Goal: Ask a question: Seek information or help from site administrators or community

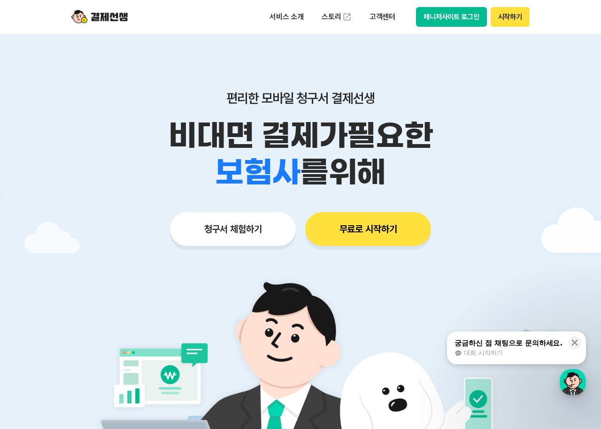
click at [499, 346] on div "궁금하신 점 채팅으로 문의하세요." at bounding box center [509, 343] width 108 height 9
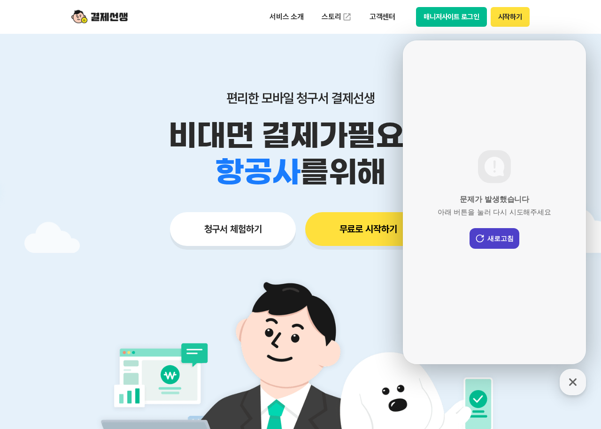
click at [482, 238] on icon at bounding box center [479, 238] width 9 height 9
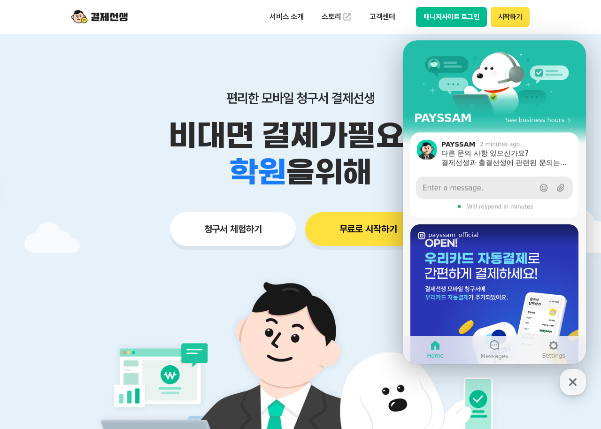
click at [475, 188] on span "Enter a message." at bounding box center [453, 187] width 61 height 9
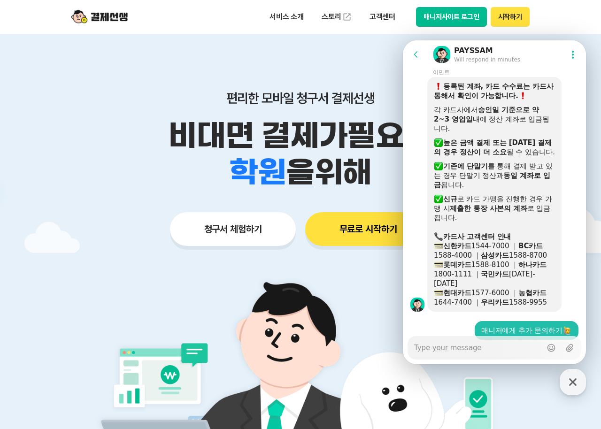
scroll to position [1626, 0]
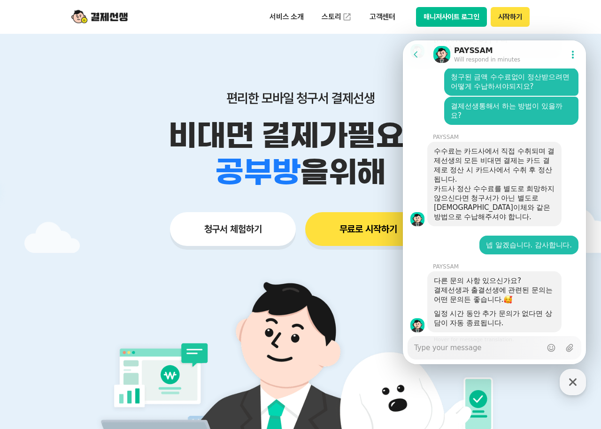
type textarea "x"
type textarea "p"
type textarea "x"
type textarea "pg"
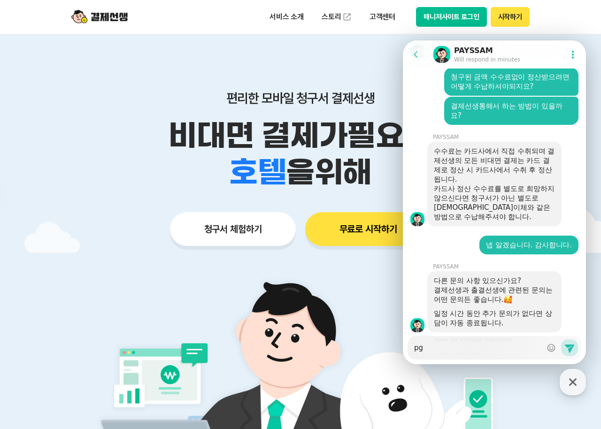
type textarea "x"
type textarea "pgㅅ"
type textarea "x"
type textarea "pg사"
type textarea "x"
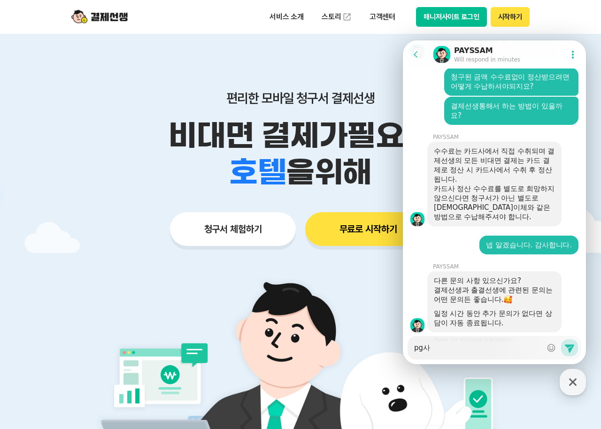
type textarea "pg사"
type textarea "x"
type textarea "pg사 ㅅ"
type textarea "x"
type textarea "pg사 수"
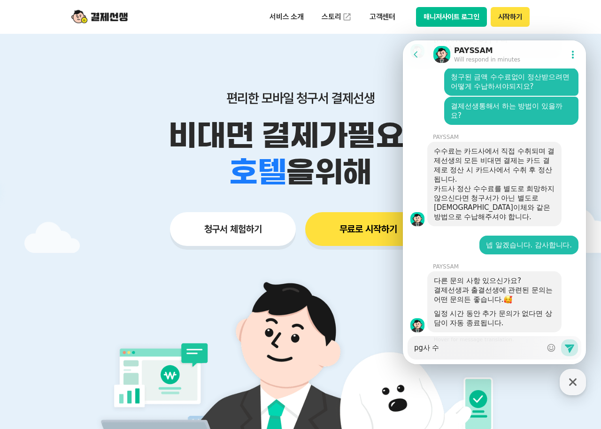
type textarea "x"
type textarea "pg사 숫"
type textarea "x"
type textarea "pg사 수수"
type textarea "x"
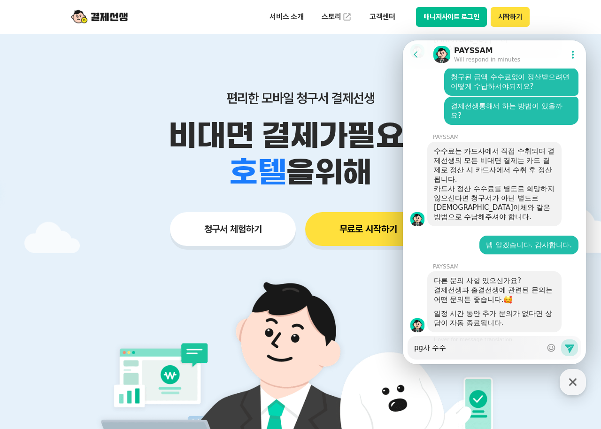
type textarea "pg사 수술"
type textarea "x"
type textarea "pg사 수수료"
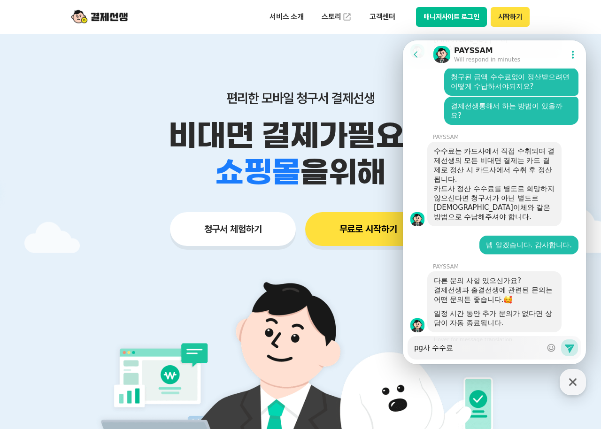
type textarea "x"
type textarea "pg사 수수룐"
type textarea "x"
type textarea "pg사 수수료느"
type textarea "x"
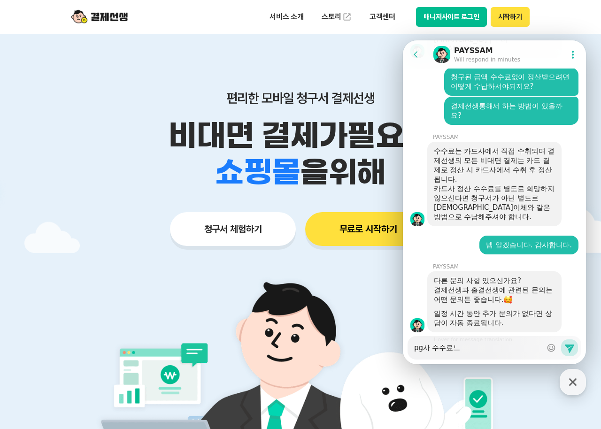
type textarea "pg사 수수료는"
type textarea "x"
type textarea "pg사 수수료는"
type textarea "x"
type textarea "pg사 수수료는 ㄸ"
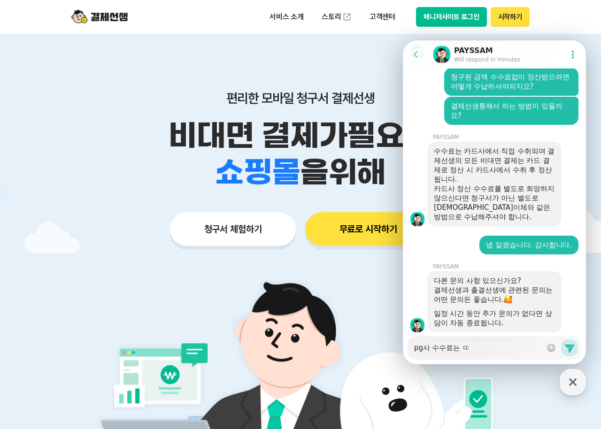
type textarea "x"
type textarea "pg사 수수료는 따"
type textarea "x"
type textarea "pg사 수수료는 딸"
type textarea "x"
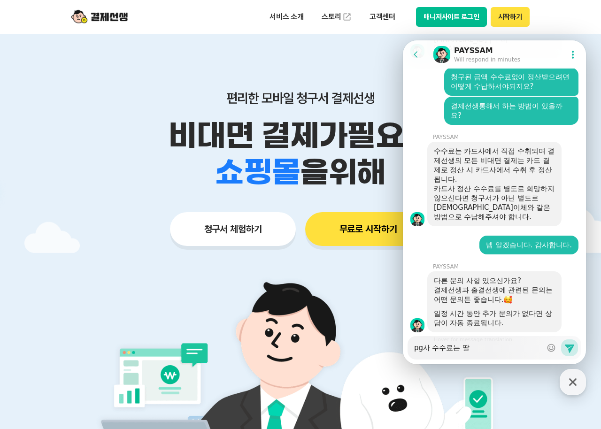
type textarea "pg사 수수료는 따로"
type textarea "x"
type textarea "pg사 수수료는 따로"
type textarea "x"
type textarea "pg사 수수료는 따로 ㅇ"
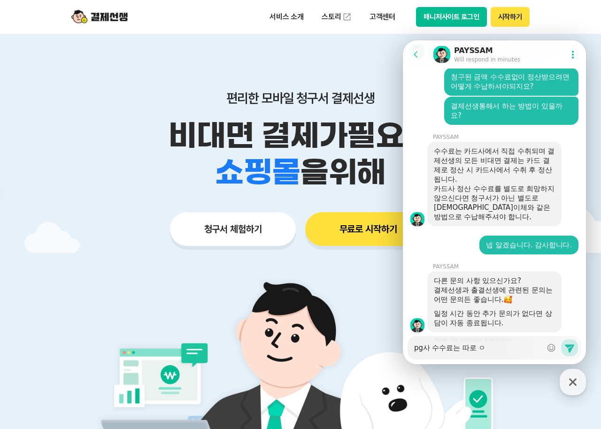
type textarea "x"
type textarea "pg사 수수료는 따로 어"
type textarea "x"
type textarea "pg사 수수료는 따로 업"
type textarea "x"
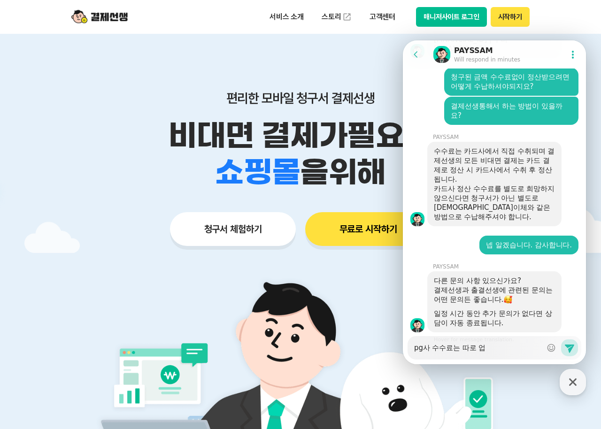
type textarea "pg사 수수료는 따로 없"
type textarea "x"
type textarea "pg사 수수료는 따로 없ㄴ"
type textarea "x"
type textarea "pg사 수수료는 따로 없는"
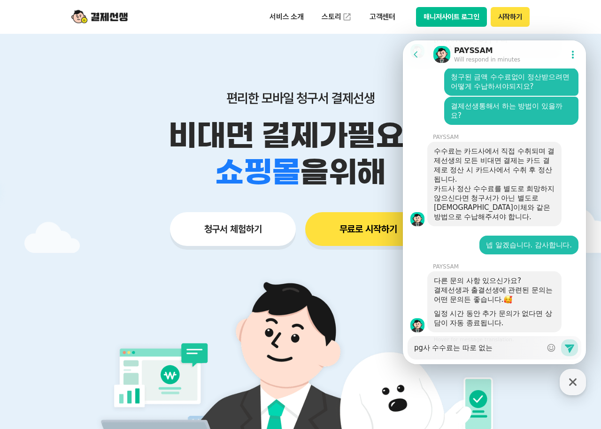
type textarea "x"
type textarea "pg사 수수료는 따로 없는ㄱ"
type textarea "x"
type textarea "pg사 수수료는 따로 없는겆"
type textarea "x"
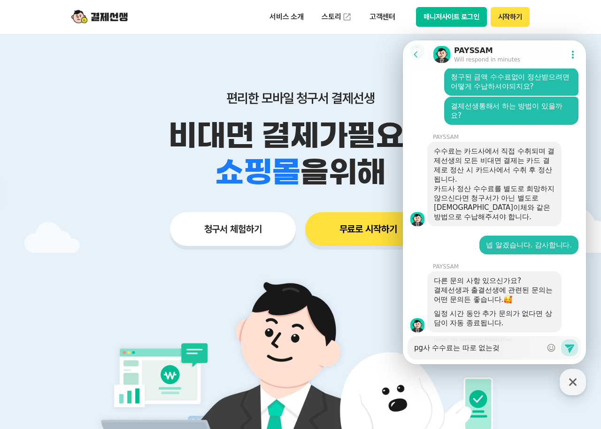
type textarea "pg사 수수료는 따로 없는거죠"
type textarea "x"
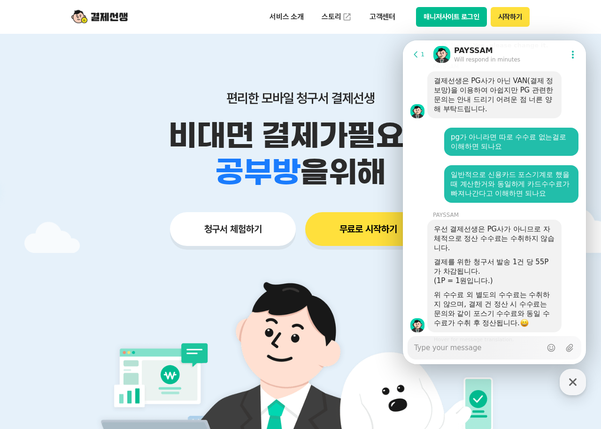
scroll to position [1967, 0]
type textarea "x"
type textarea "ㅇ"
type textarea "x"
type textarea "앟"
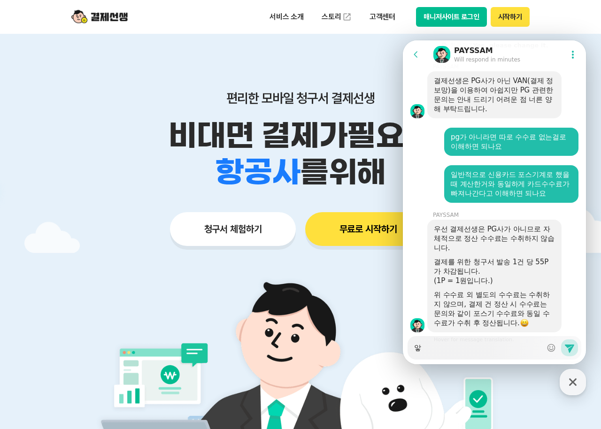
type textarea "x"
type textarea "아하"
type textarea "x"
type textarea "아하!"
type textarea "x"
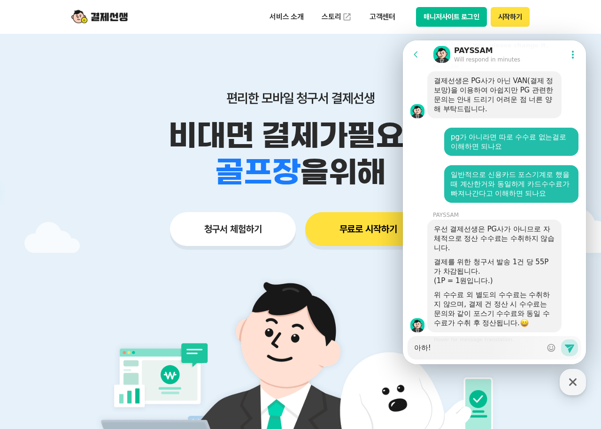
type textarea "아하!!"
type textarea "x"
type textarea "아하!!"
type textarea "x"
type textarea "아하!! ㅇ"
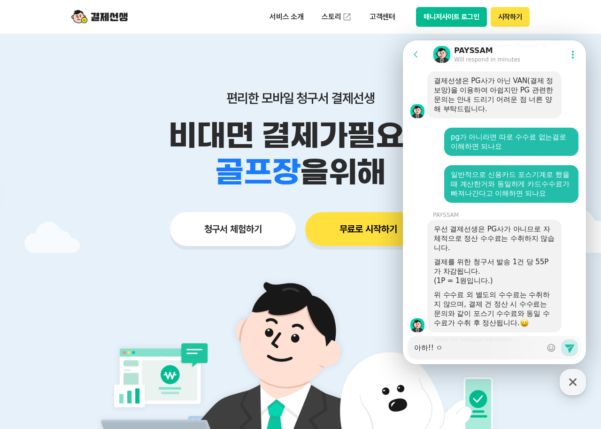
type textarea "x"
type textarea "아하!! 예"
type textarea "x"
type textarea "아하!! 예"
type textarea "x"
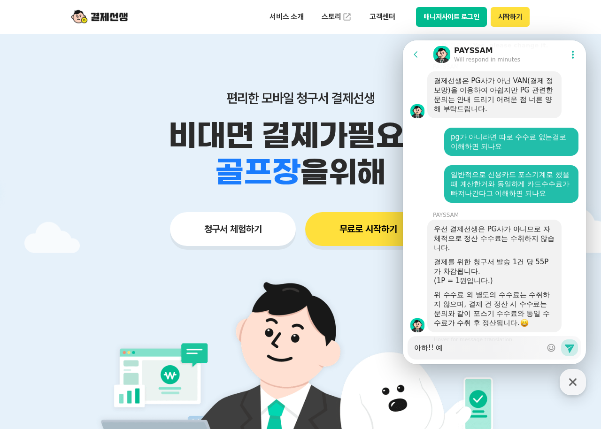
type textarea "아하!! 예 ㅇ"
type textarea "x"
type textarea "아하!! 예 아"
type textarea "x"
type textarea "아하!! 예 알"
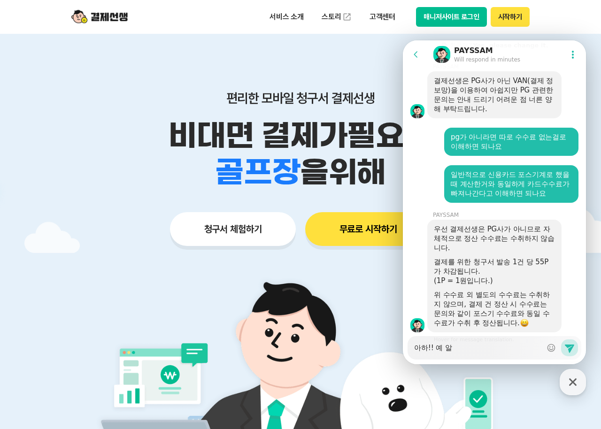
type textarea "x"
type textarea "아하!! 예 앍"
type textarea "x"
type textarea "아하!! 예 알게"
type textarea "x"
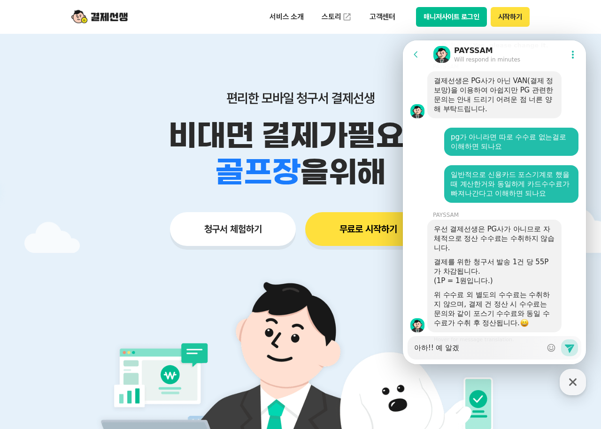
type textarea "아하!! 예 알겠ㅆ"
type textarea "x"
type textarea "아하!! 예 알겠쓰"
type textarea "x"
type textarea "아하!! 예 알겠씁"
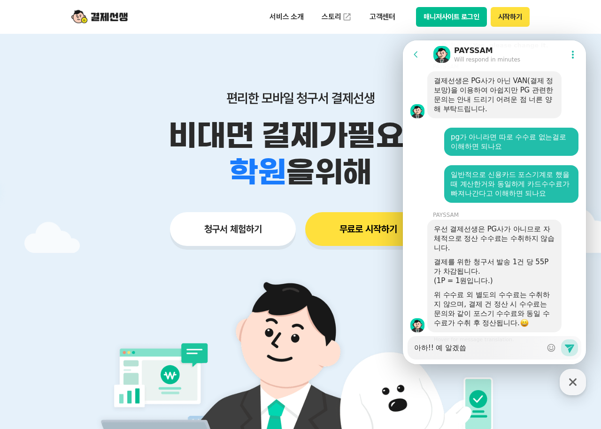
type textarea "x"
type textarea "아하!! 예 알겠씁ㄴ"
type textarea "x"
type textarea "아하!! 예 알겠씁니"
type textarea "x"
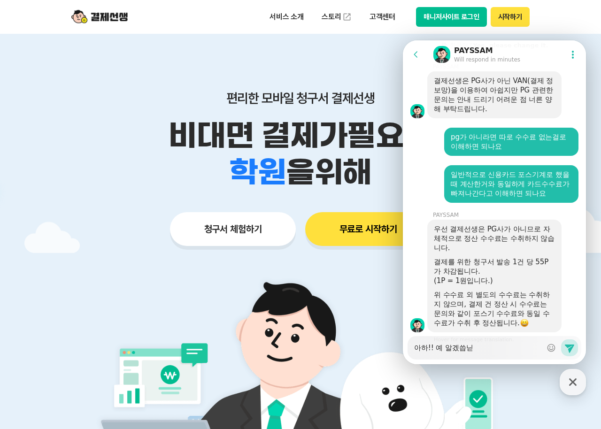
type textarea "아하!! 예 알겠씁니다"
type textarea "x"
type textarea "아하!! 예 알겠씁니다."
type textarea "x"
type textarea "아하!! 예 알겠씁니다"
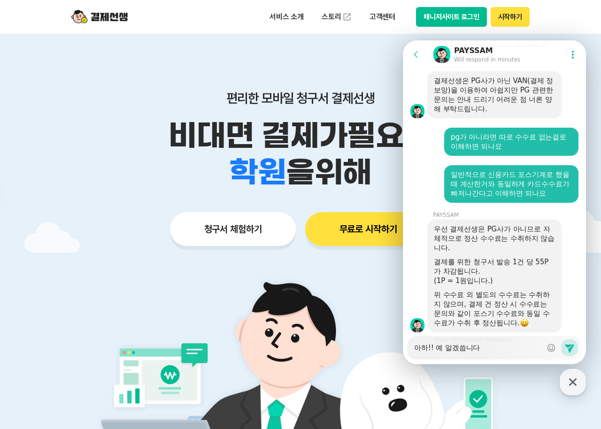
type textarea "x"
type textarea "아하!! 예 알겠씁니"
type textarea "x"
type textarea "아하!! 예 알겠씁"
type textarea "x"
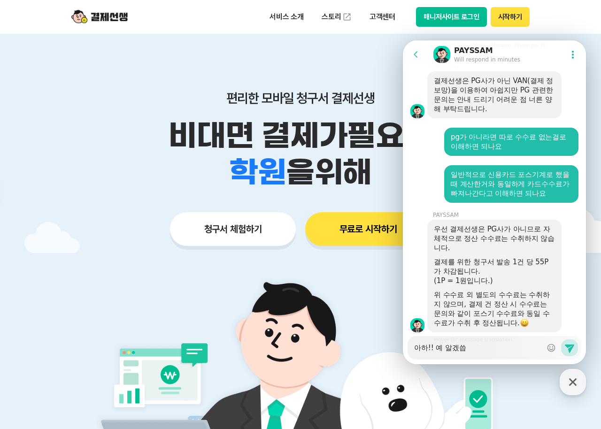
type textarea "아하!! 예 알겠"
type textarea "x"
type textarea "아하!! 예 알"
type textarea "x"
type textarea "아하!! 예 알ㅅ"
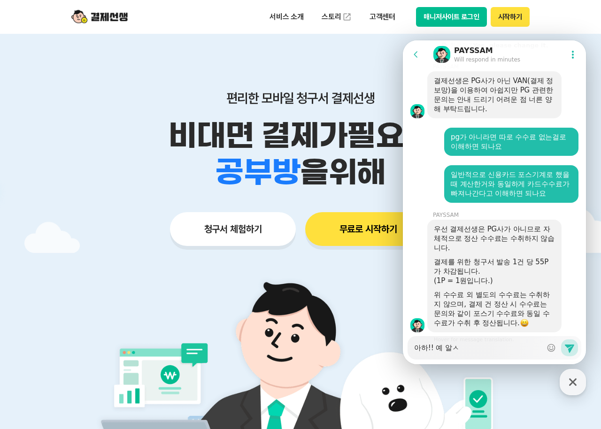
type textarea "x"
type textarea "아하!! 예 알"
type textarea "x"
type textarea "아하!! 예 알ㄱ"
type textarea "x"
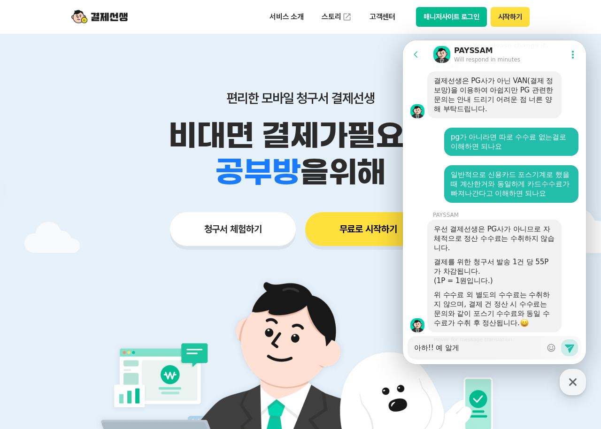
type textarea "아하!! 예 알겠"
type textarea "x"
type textarea "아하!! 예 알겠ㅅ"
type textarea "x"
type textarea "아하!! 예 알겠스"
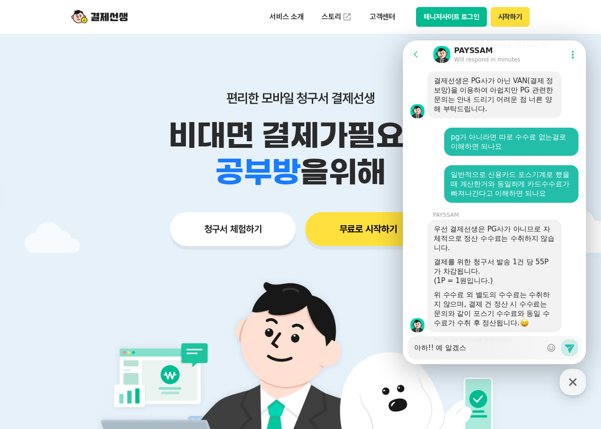
type textarea "x"
type textarea "아하!! 예 알겠습"
type textarea "x"
type textarea "아하!! 예 알겠습ㄴ"
type textarea "x"
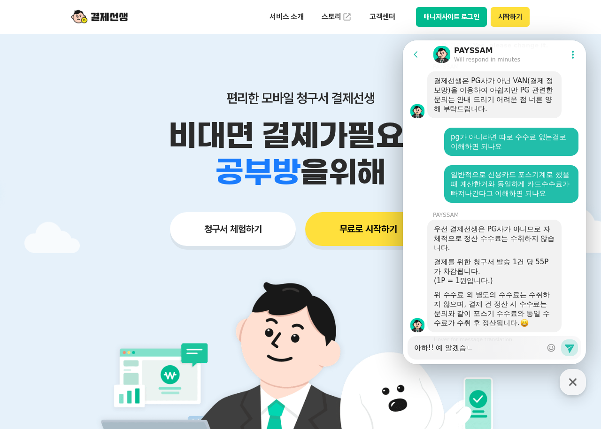
type textarea "아하!! 예 알겠습니"
type textarea "x"
type textarea "아하!! 예 알겠습닏"
type textarea "x"
type textarea "아하!! 예 알겠습니다"
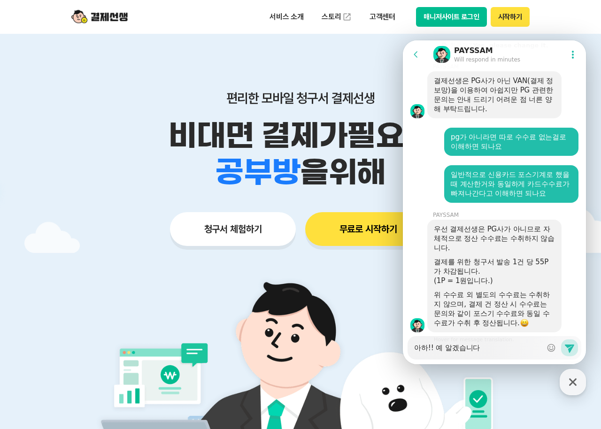
type textarea "x"
type textarea "아하!! 예 알겠습니다."
type textarea "x"
type textarea "아하!! 예 알겠습니다."
type textarea "x"
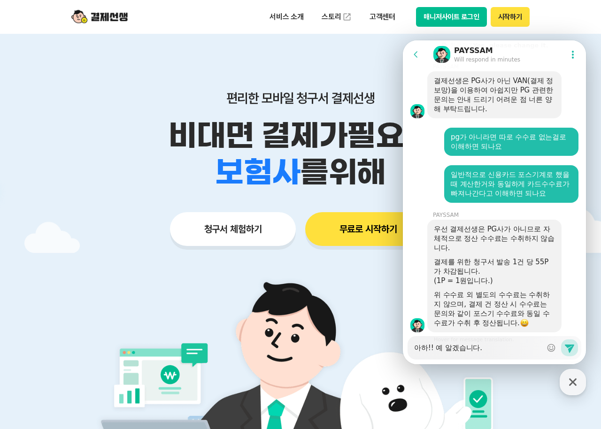
type textarea "아하!! 예 알겠습니다. ㄱ"
type textarea "x"
type textarea "아하!! 예 알겠습니다. 가"
type textarea "x"
type textarea "아하!! 예 알겠습니다. 감"
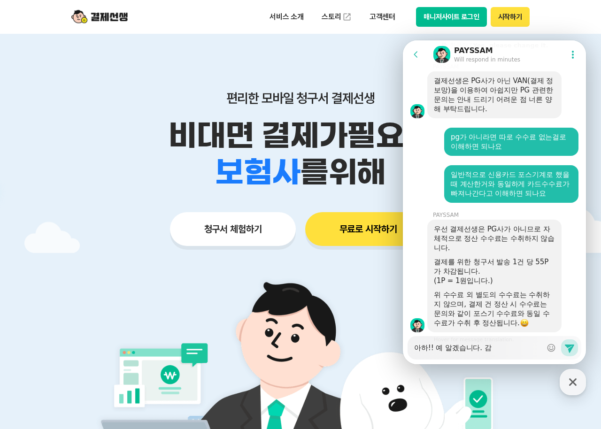
type textarea "x"
type textarea "아하!! 예 알겠습니다. 감ㅅ"
type textarea "x"
type textarea "아하!! 예 알겠습니다. 감사"
type textarea "x"
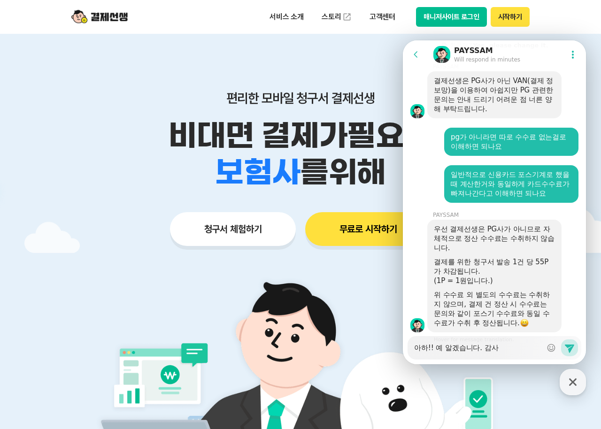
type textarea "아하!! 예 알겠습니다. 감샇"
type textarea "x"
type textarea "아하!! 예 알겠습니다. 감사하"
type textarea "x"
type textarea "아하!! 예 알겠습니다. 감사합"
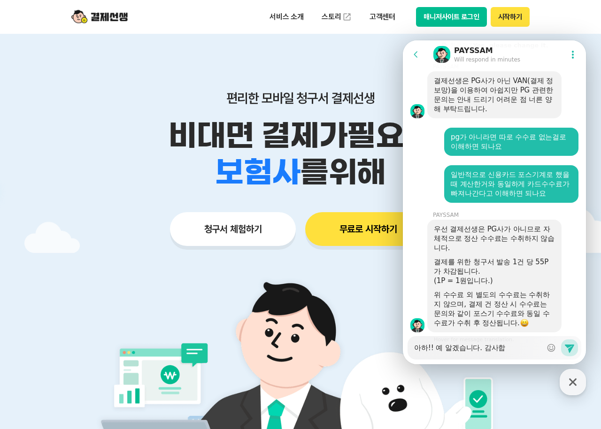
type textarea "x"
type textarea "아하!! 예 알겠습니다. 감사합ㄴ"
type textarea "x"
type textarea "아하!! 예 알겠습니다. 감사합니"
type textarea "x"
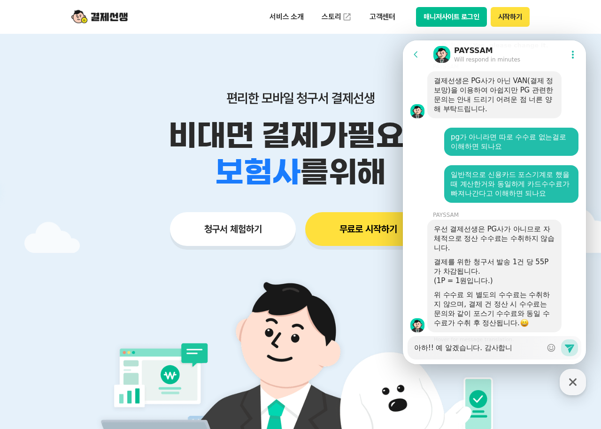
type textarea "아하!! 예 알겠습니다. 감사합닏"
type textarea "x"
type textarea "아하!! 예 알겠습니다. 감사합니다"
type textarea "x"
type textarea "아하!! 예 알겠습니다. 감사합니다."
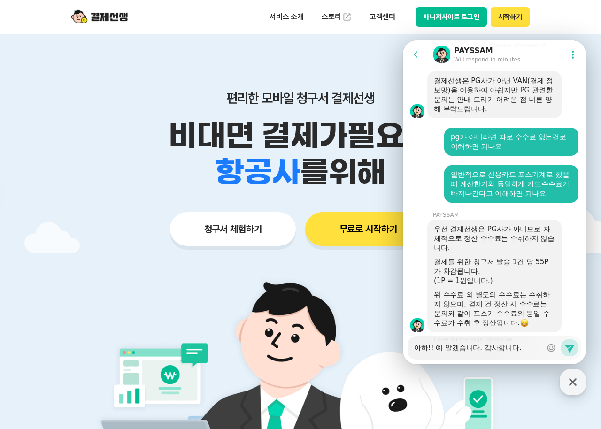
type textarea "x"
type textarea "아하!! 예 알겠습니다. 감사합니다."
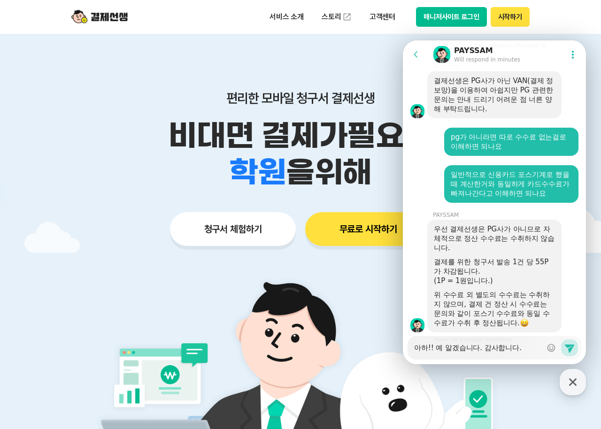
type textarea "x"
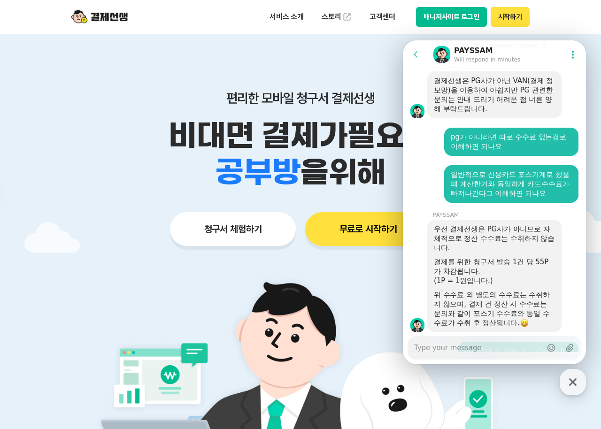
scroll to position [1983, 0]
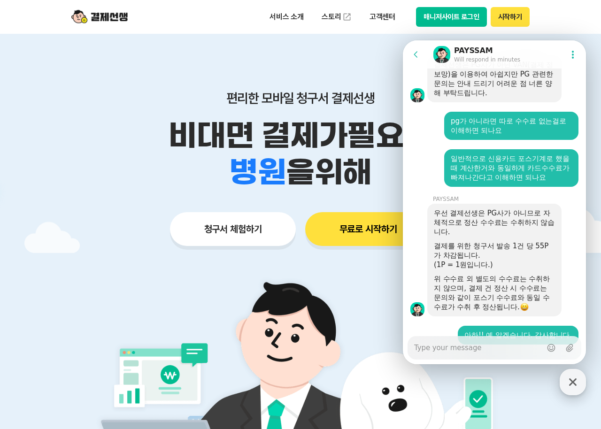
click at [569, 377] on icon "button" at bounding box center [572, 382] width 17 height 17
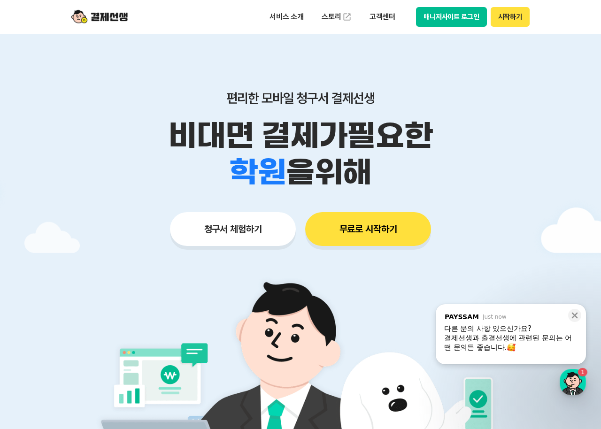
scroll to position [2073, 0]
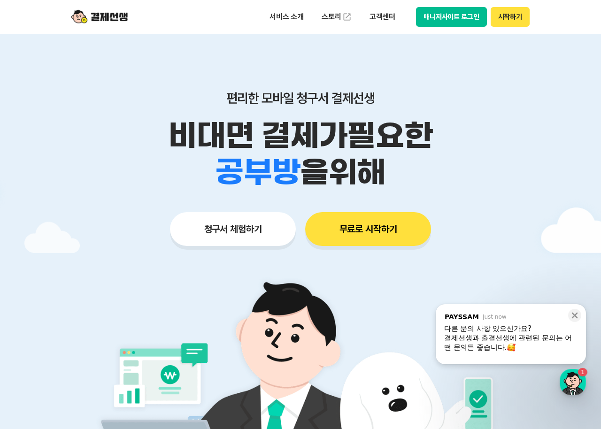
click at [514, 338] on div "결제선생과 출결선생에 관련된 문의는 어떤 문의든 좋습니다." at bounding box center [510, 342] width 133 height 19
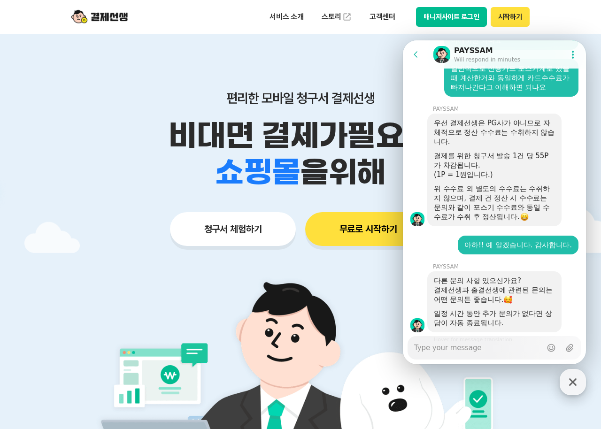
click at [579, 381] on icon "button" at bounding box center [572, 382] width 17 height 17
type textarea "x"
